Goal: Task Accomplishment & Management: Use online tool/utility

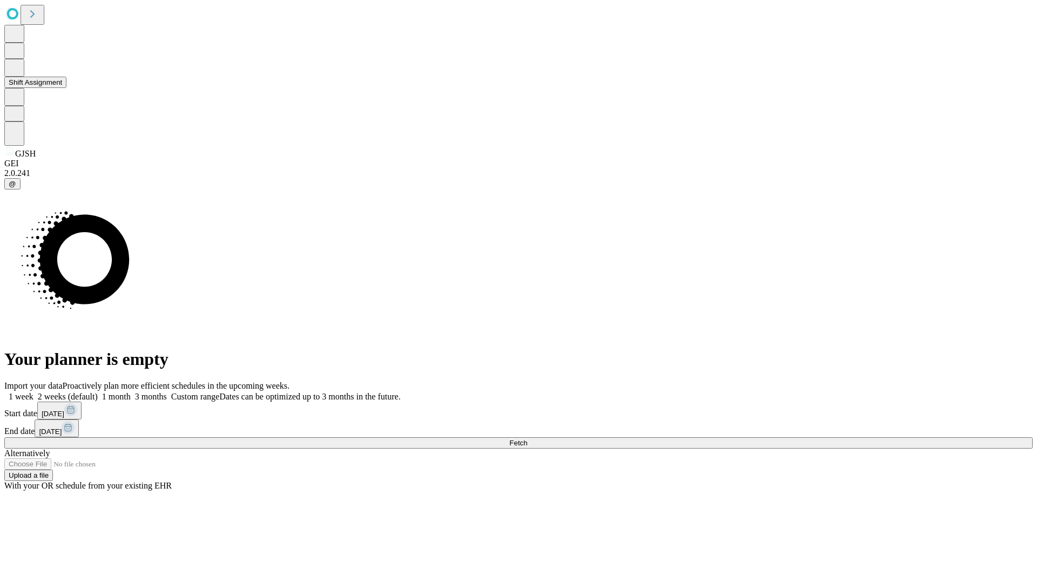
click at [66, 88] on button "Shift Assignment" at bounding box center [35, 82] width 62 height 11
